Goal: Communication & Community: Participate in discussion

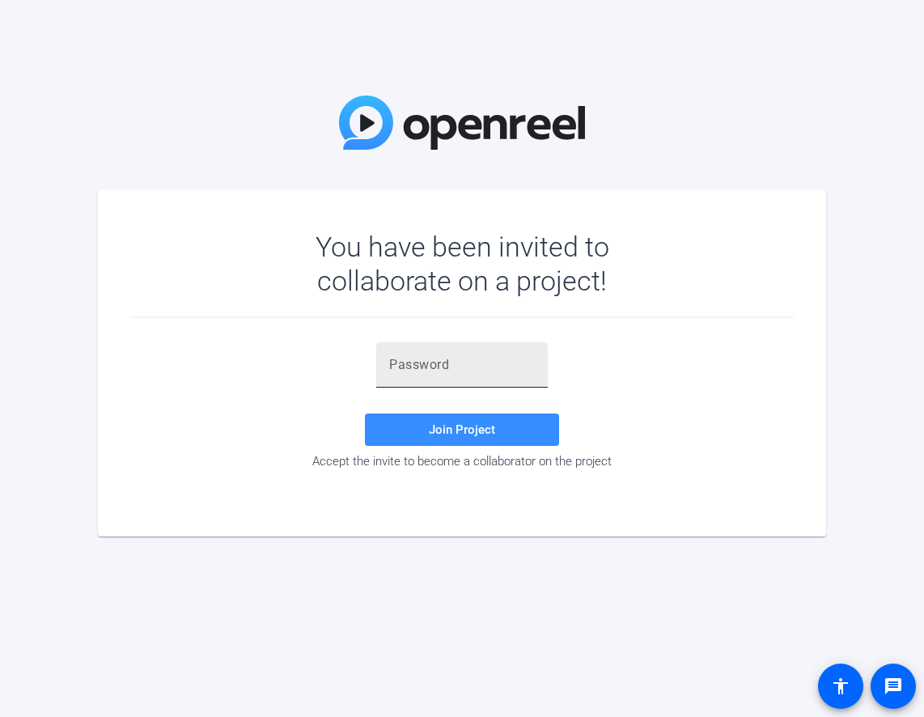
click at [447, 369] on input "text" at bounding box center [462, 364] width 146 height 19
paste input "ep&{Z."
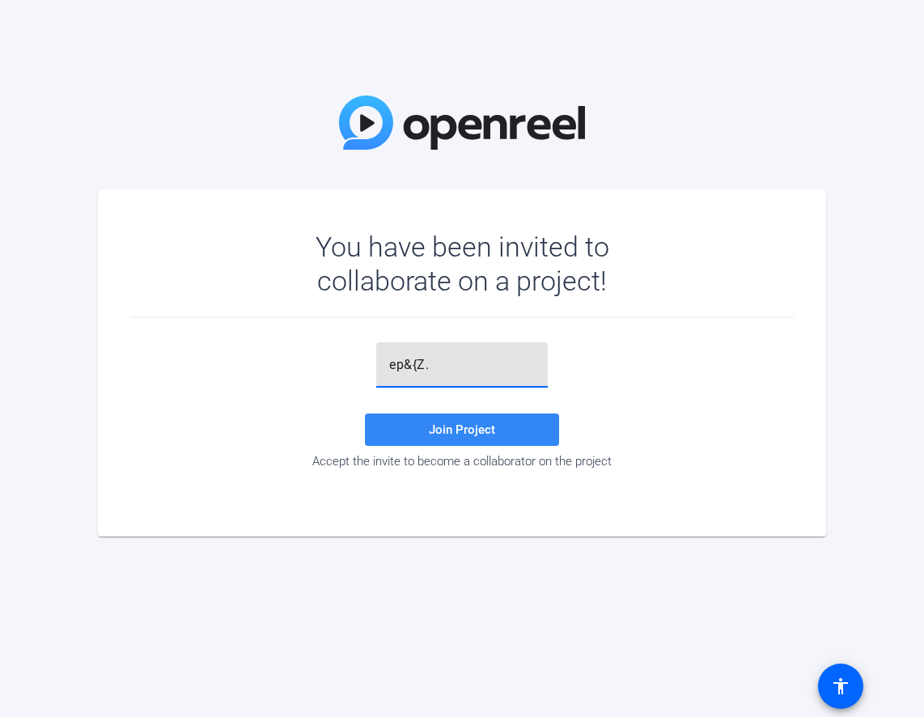
type input "ep&{Z."
click at [486, 434] on span "Join Project" at bounding box center [462, 429] width 66 height 15
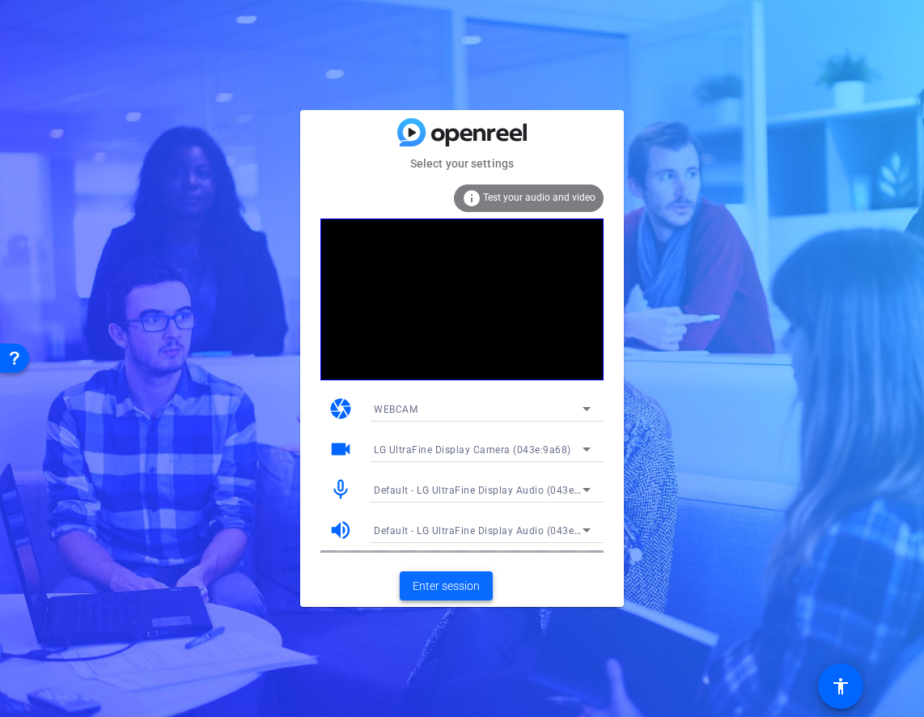
click at [468, 591] on span "Enter session" at bounding box center [446, 586] width 67 height 17
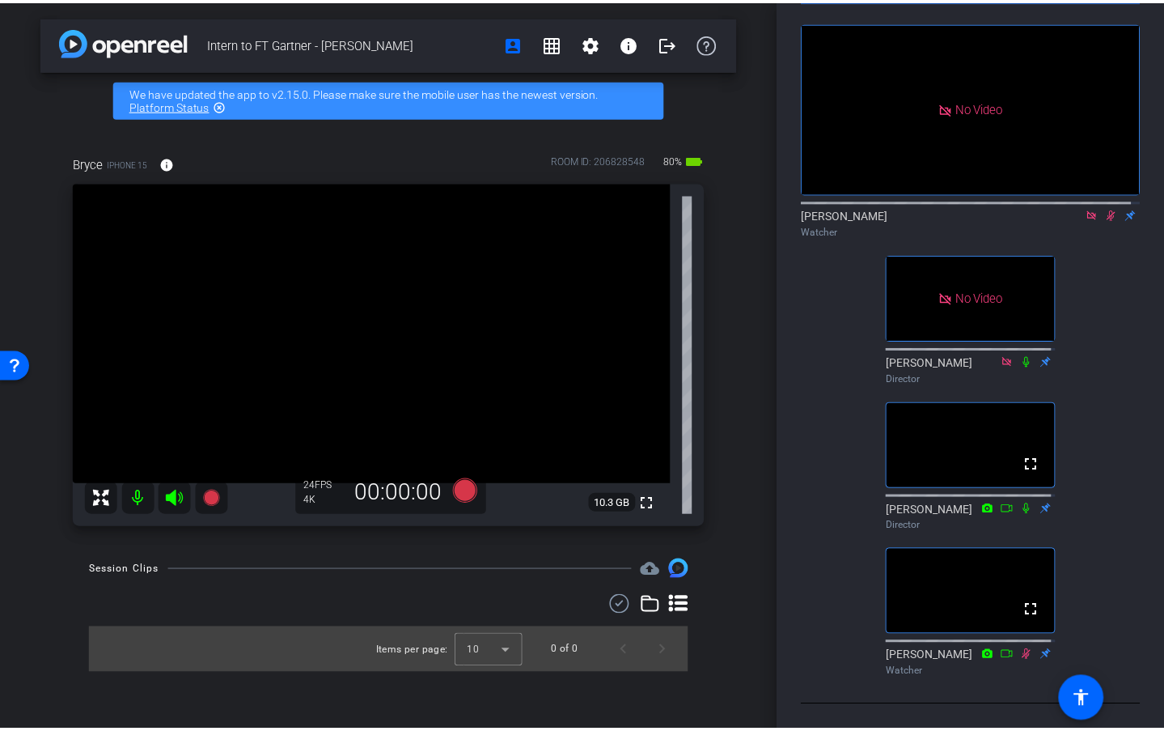
scroll to position [87, 0]
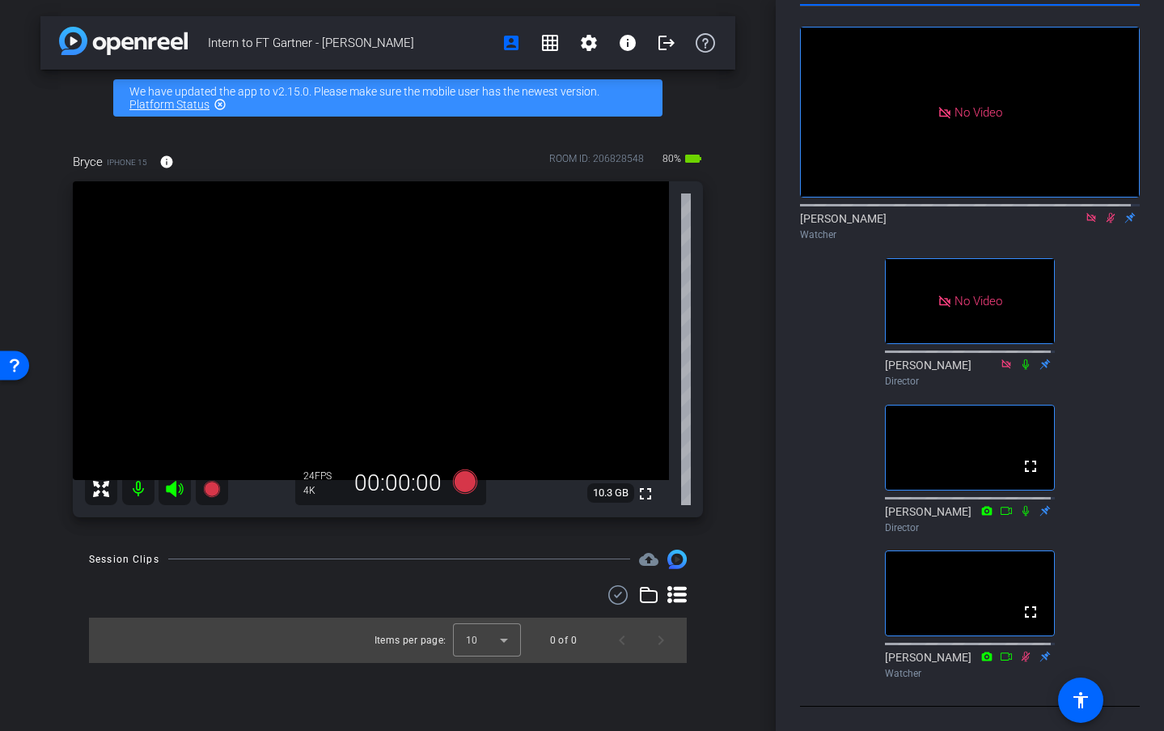
click at [923, 213] on icon at bounding box center [1111, 218] width 9 height 11
click at [923, 212] on icon at bounding box center [1110, 217] width 13 height 11
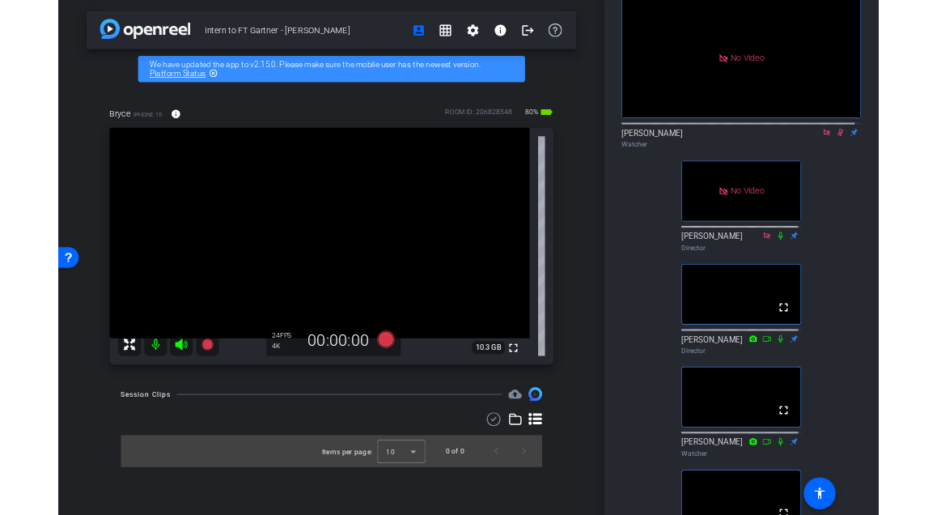
scroll to position [129, 0]
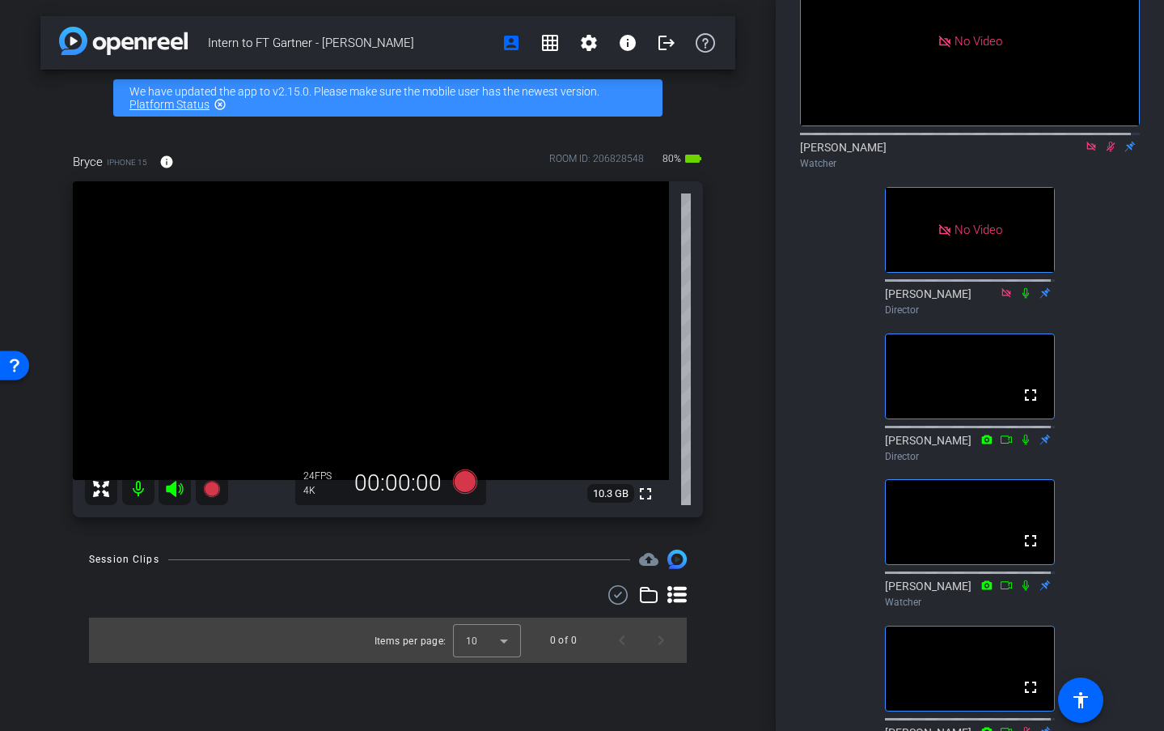
click at [923, 152] on icon at bounding box center [1111, 147] width 9 height 11
drag, startPoint x: 1101, startPoint y: 160, endPoint x: 1100, endPoint y: 175, distance: 14.6
click at [923, 152] on icon at bounding box center [1110, 146] width 13 height 11
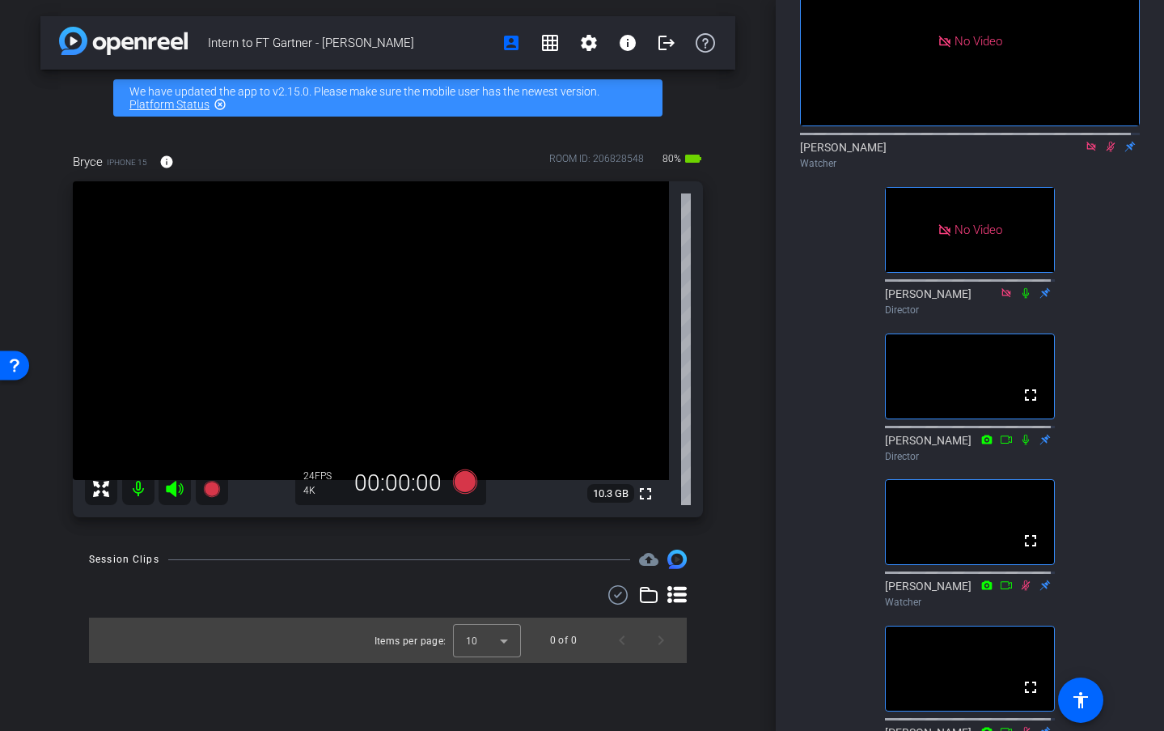
click at [923, 152] on icon at bounding box center [1110, 146] width 13 height 11
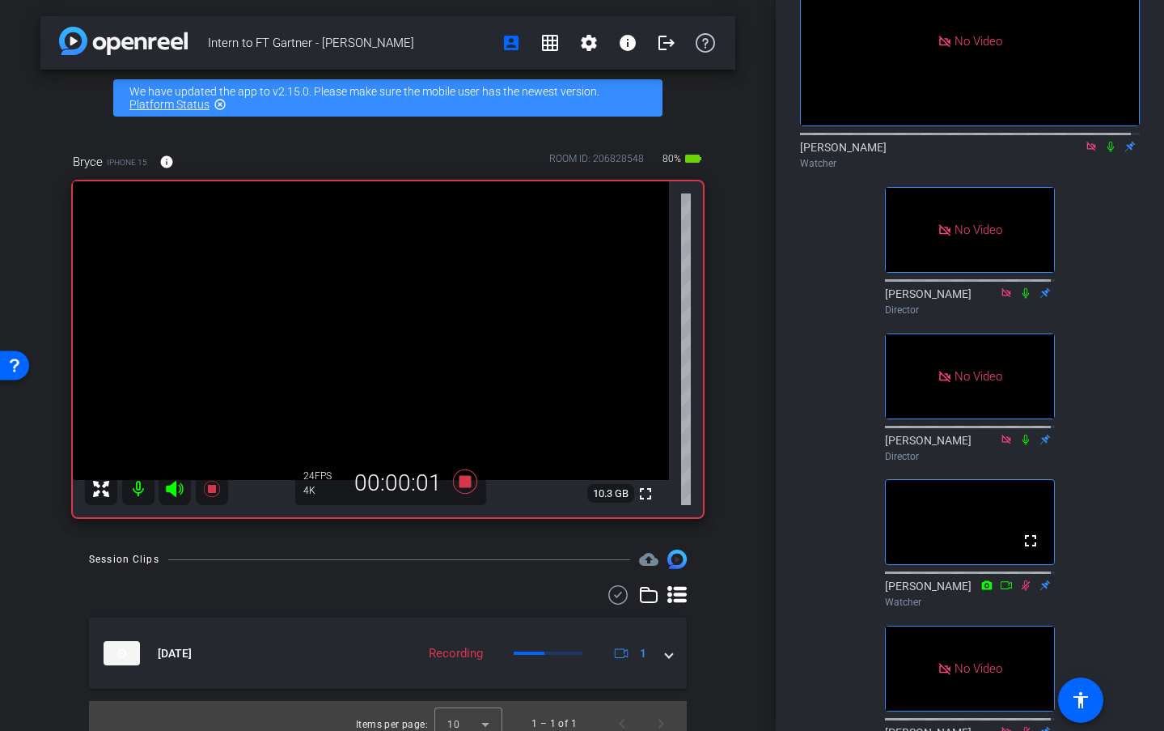
click at [923, 152] on icon at bounding box center [1110, 146] width 13 height 11
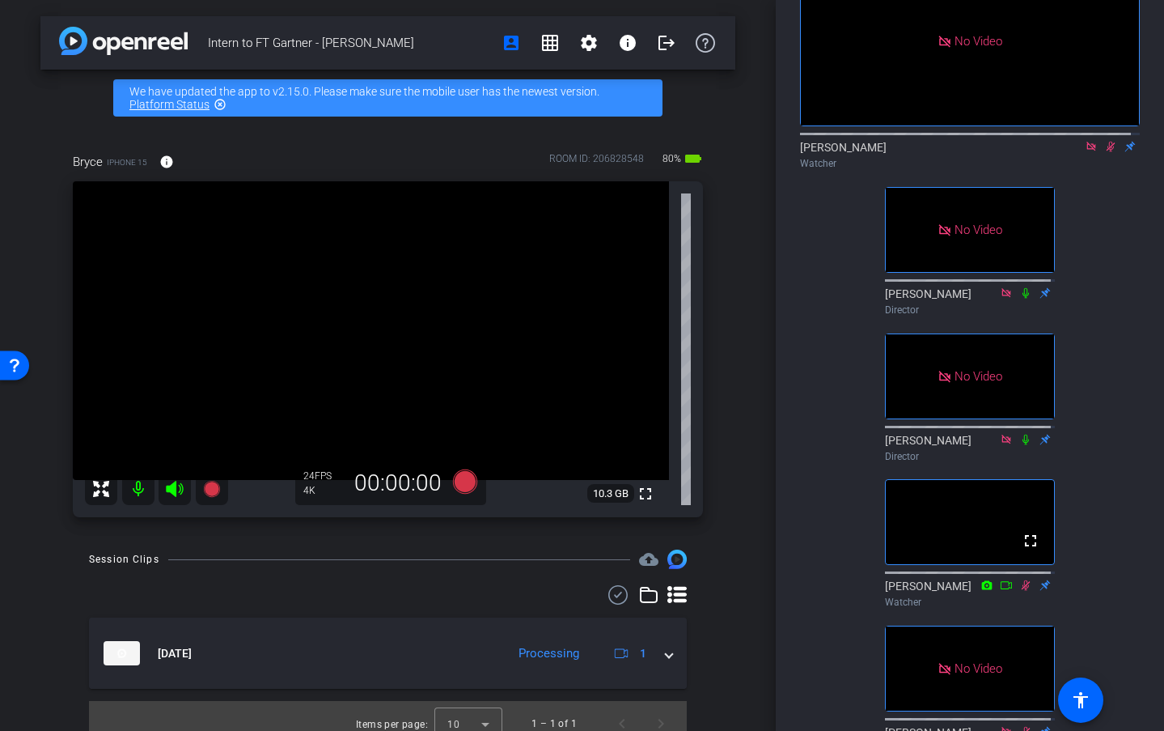
drag, startPoint x: 1103, startPoint y: 162, endPoint x: 1104, endPoint y: 185, distance: 23.5
click at [923, 152] on icon at bounding box center [1111, 147] width 9 height 11
click at [923, 152] on icon at bounding box center [1110, 146] width 13 height 11
drag, startPoint x: 1099, startPoint y: 163, endPoint x: 1100, endPoint y: 180, distance: 16.2
click at [923, 152] on icon at bounding box center [1110, 146] width 13 height 11
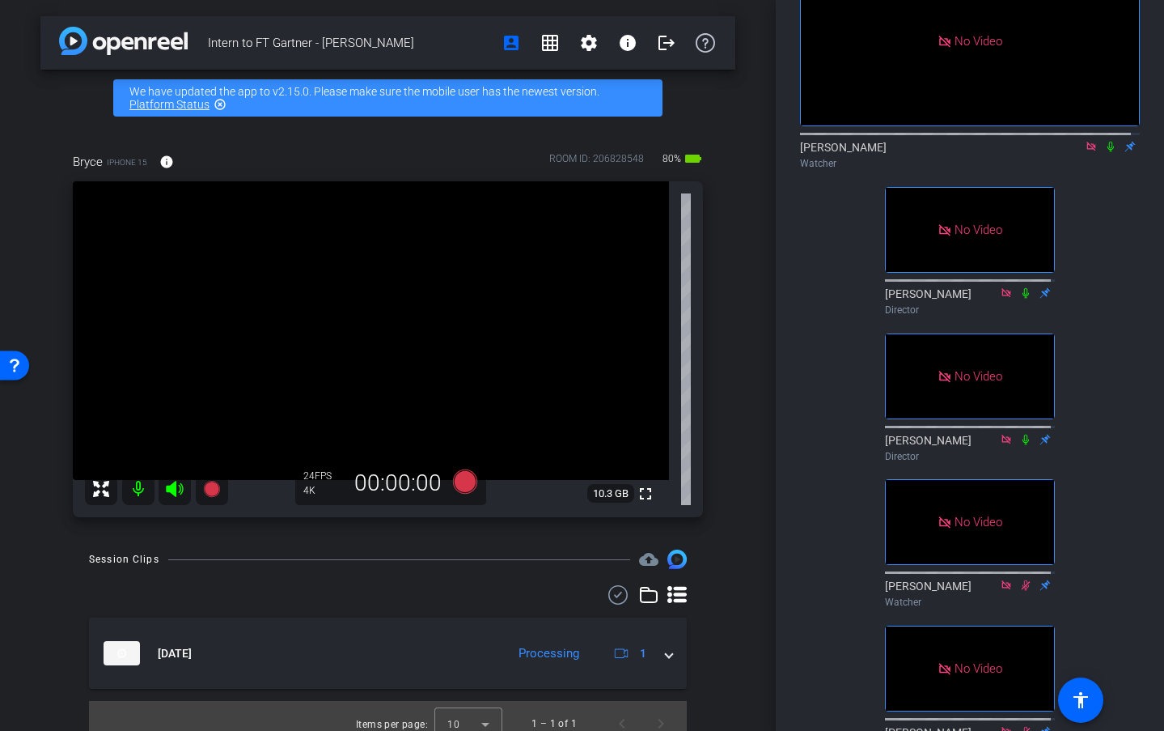
drag, startPoint x: 1102, startPoint y: 160, endPoint x: 1095, endPoint y: 176, distance: 17.0
click at [923, 152] on icon at bounding box center [1110, 146] width 13 height 11
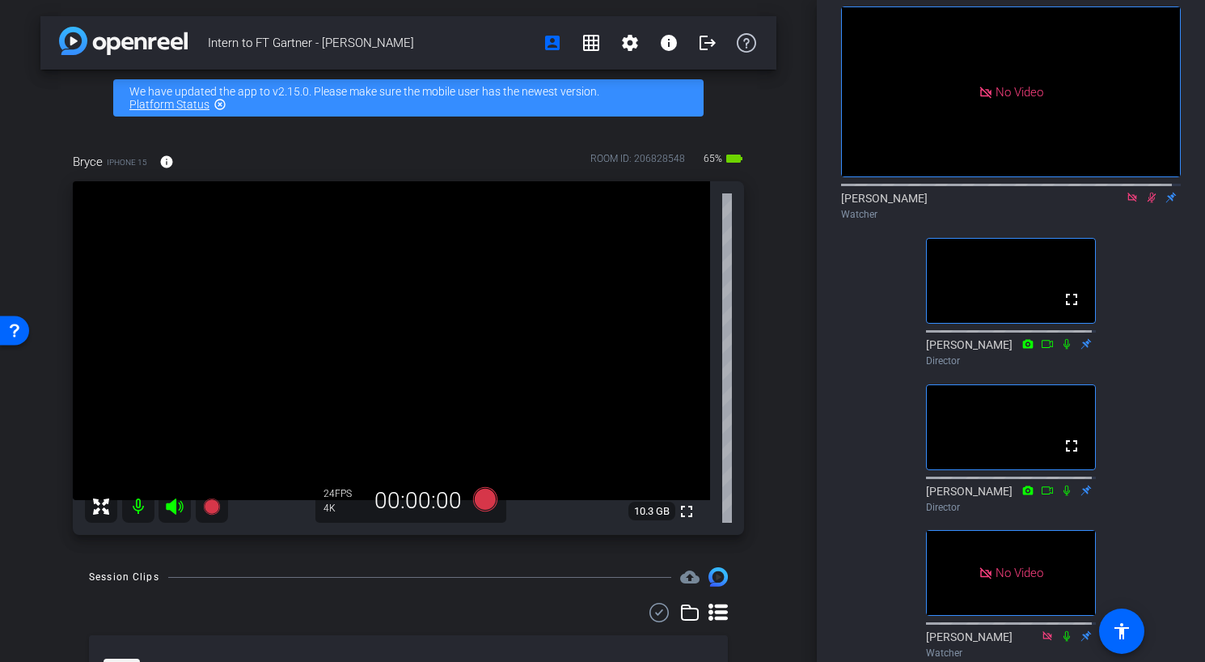
scroll to position [40, 0]
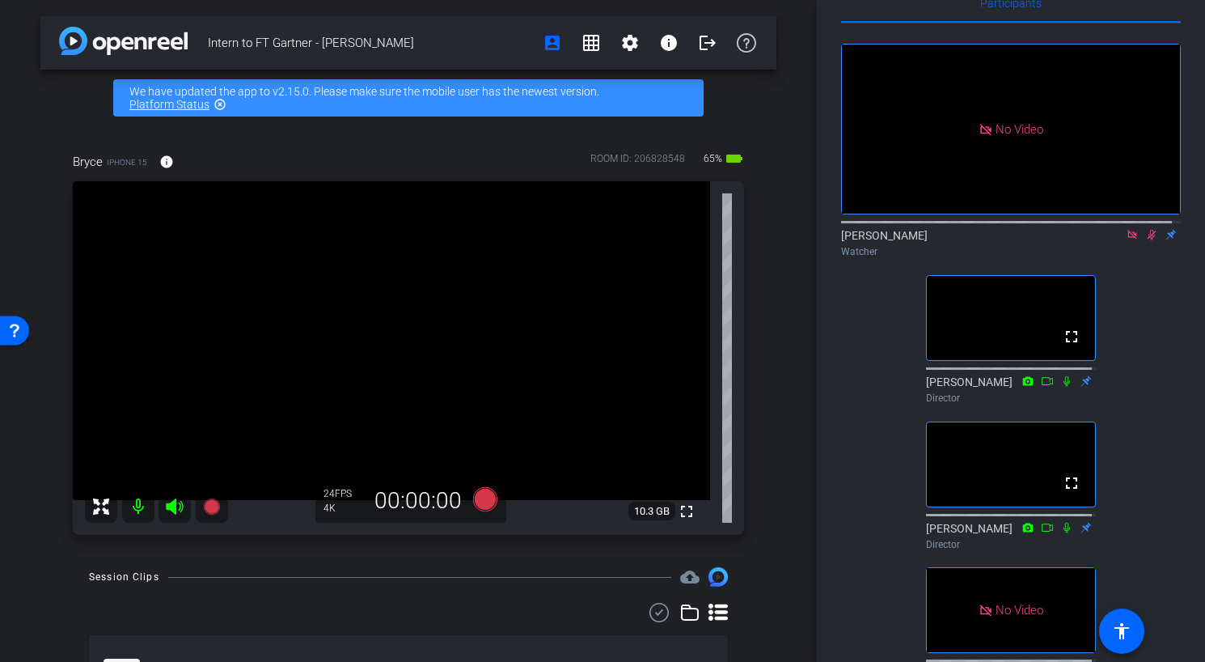
click at [923, 250] on div "[PERSON_NAME] Watcher" at bounding box center [1011, 243] width 340 height 32
click at [923, 239] on icon at bounding box center [1132, 234] width 9 height 9
click at [923, 240] on icon at bounding box center [1132, 234] width 13 height 11
